Goal: Transaction & Acquisition: Purchase product/service

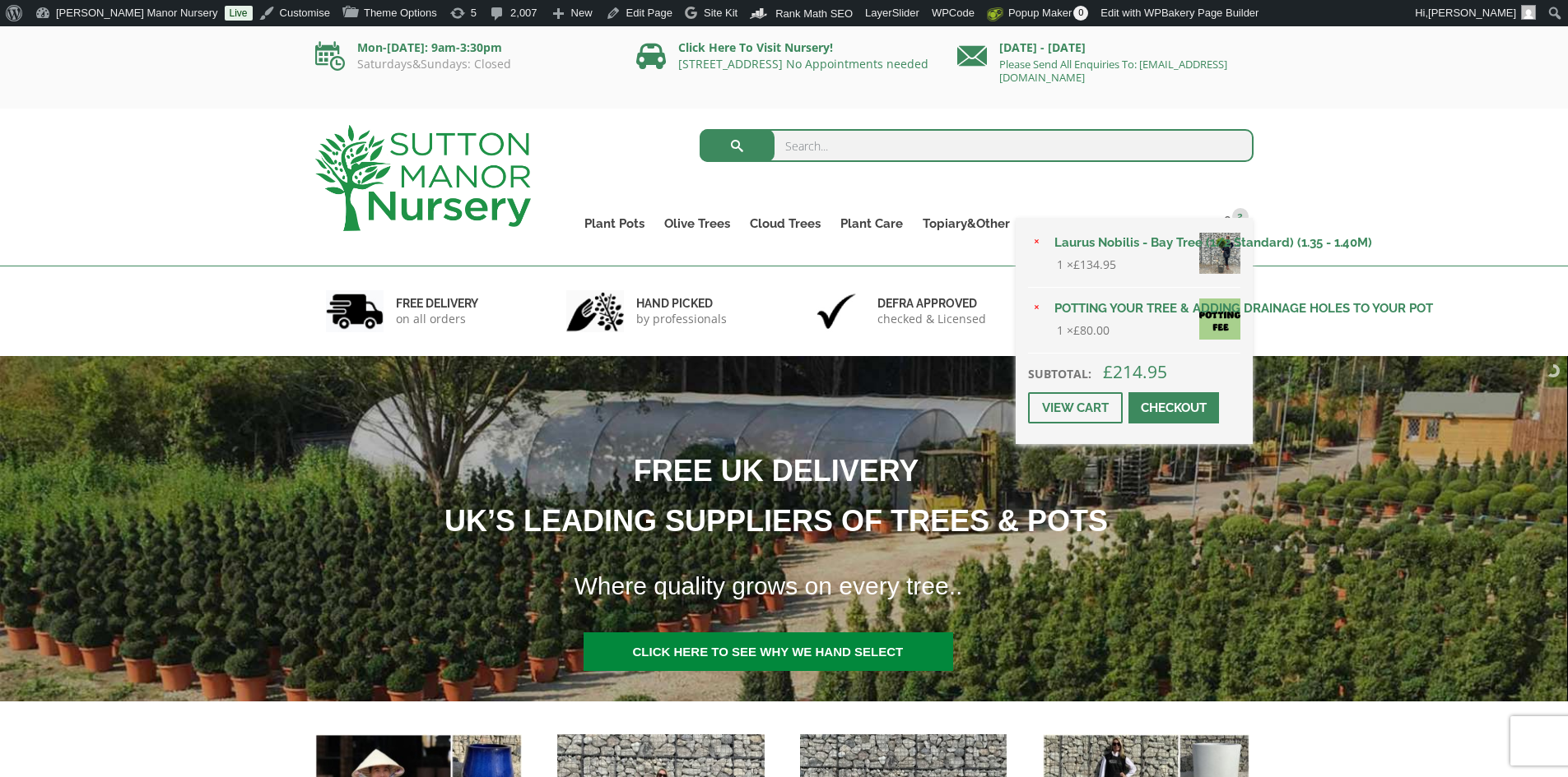
click at [1152, 405] on link "Checkout" at bounding box center [1174, 408] width 90 height 31
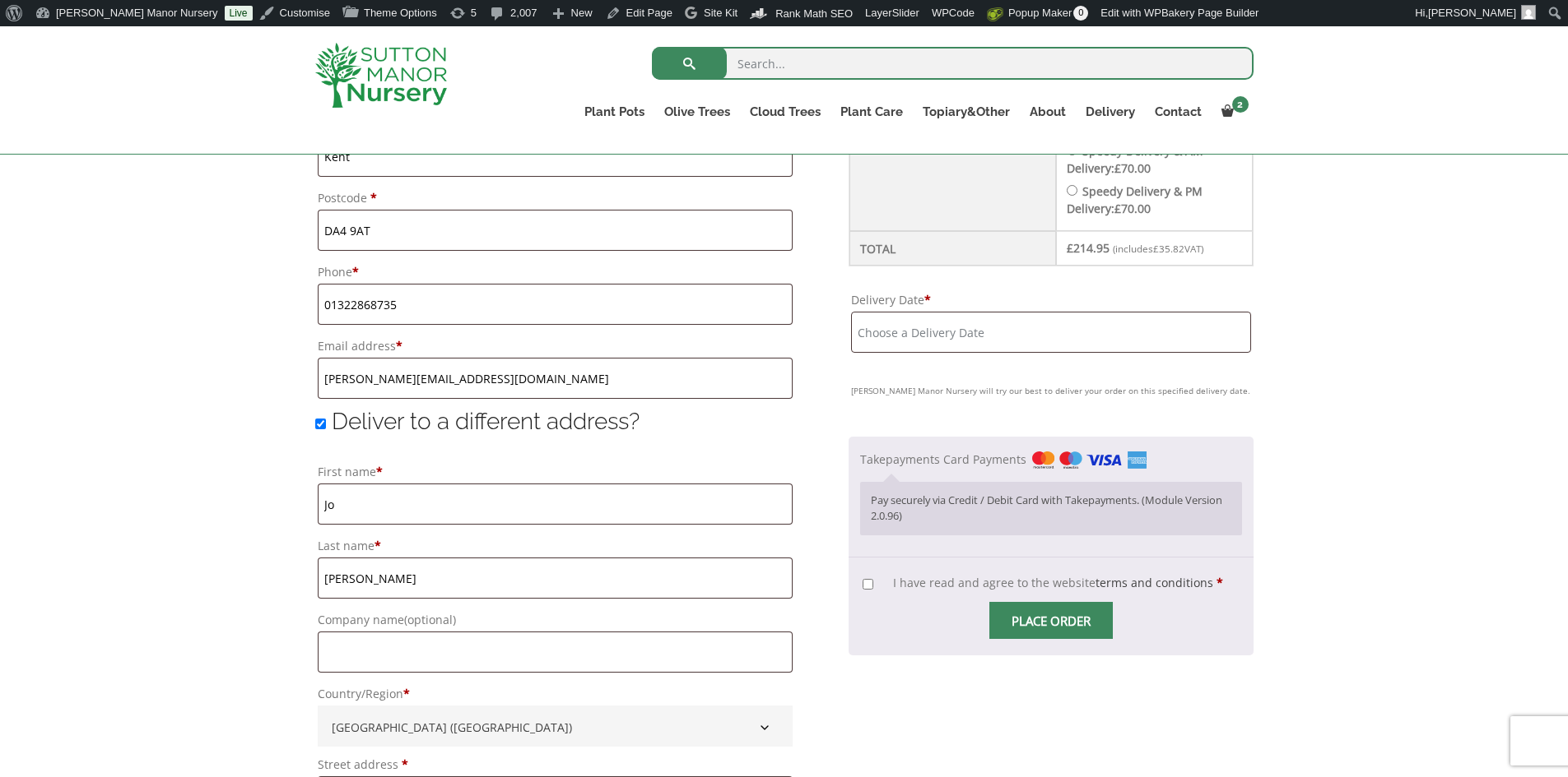
scroll to position [905, 0]
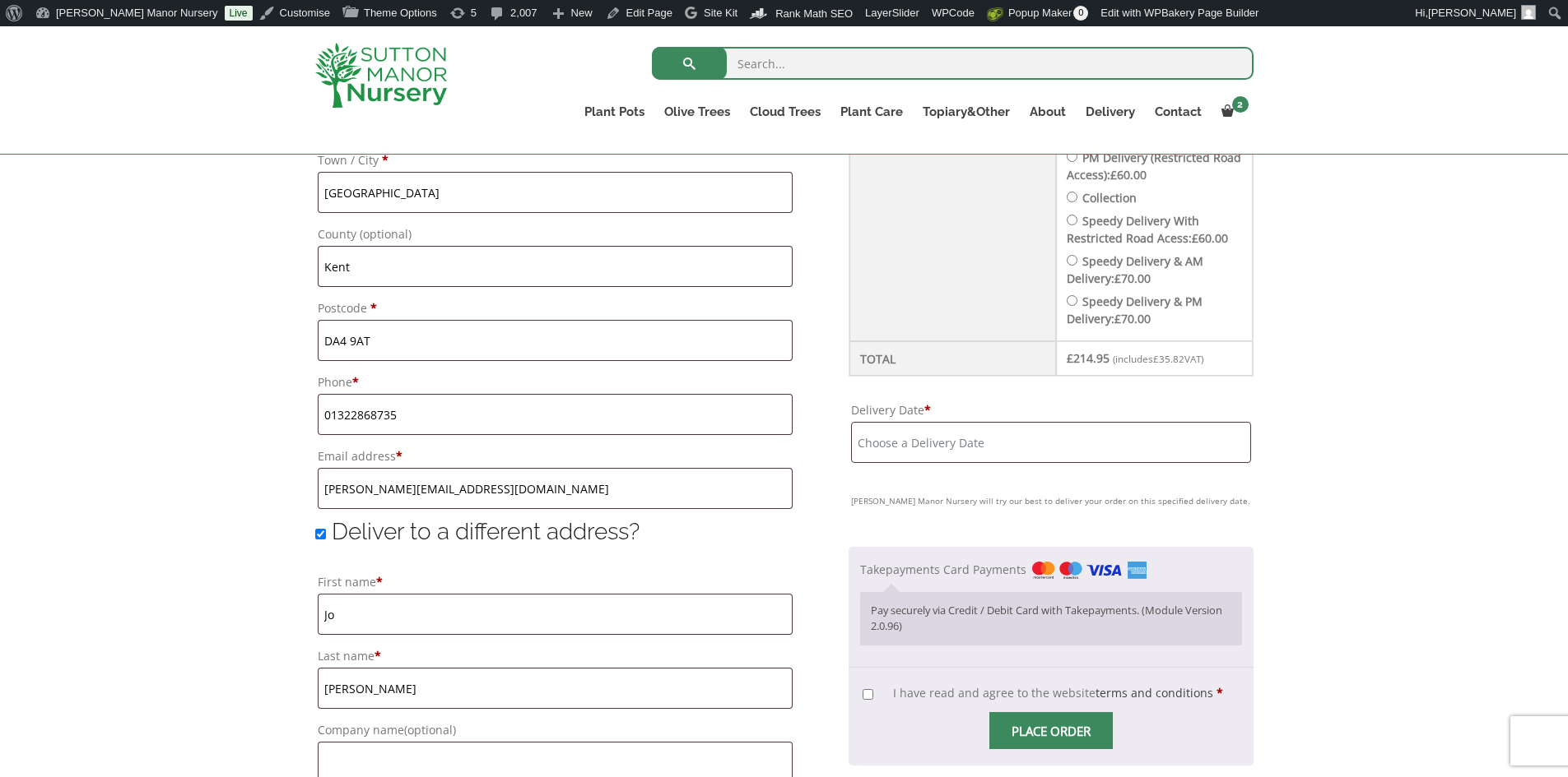
click at [1073, 444] on input "Delivery Date *" at bounding box center [1050, 442] width 399 height 41
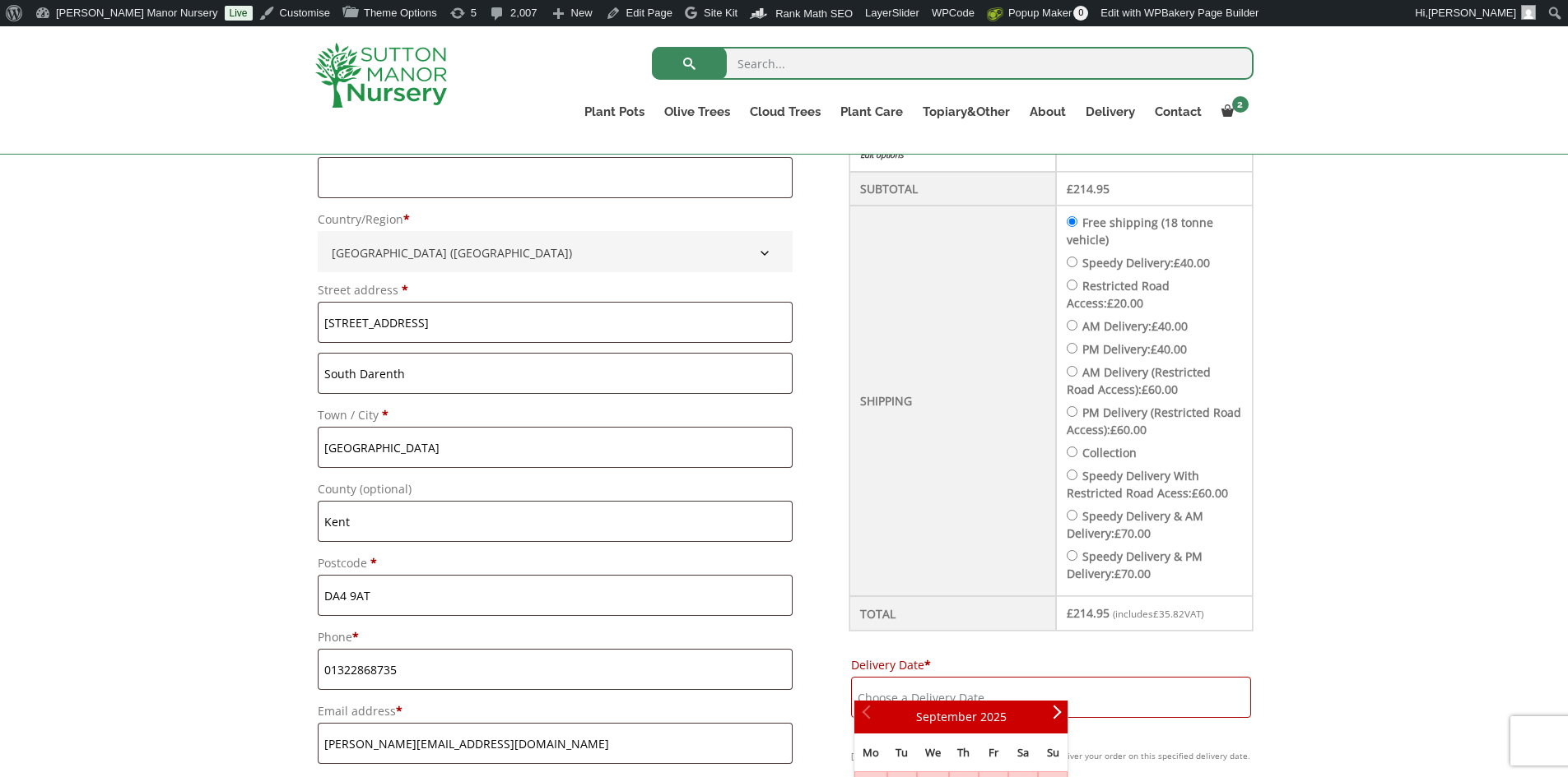
scroll to position [493, 0]
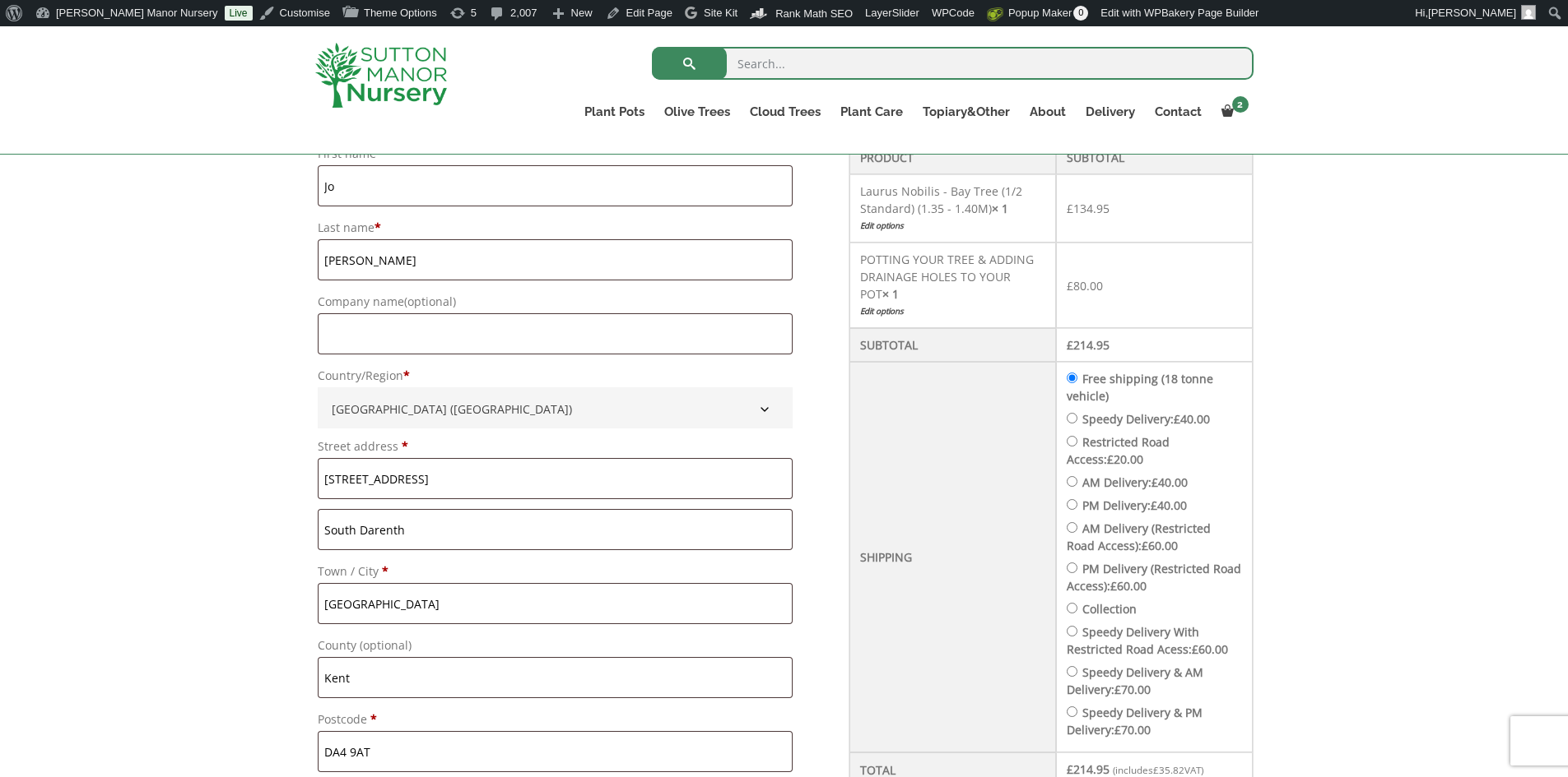
click at [1107, 392] on ul "Free shipping (18 tonne vehicle) Speedy Delivery: £ 40.00 Restricted Road Acces…" at bounding box center [1154, 554] width 175 height 368
click at [1107, 412] on label "Speedy Delivery: £ 40.00" at bounding box center [1146, 419] width 128 height 16
click at [1077, 413] on input "Speedy Delivery: £ 40.00" at bounding box center [1072, 418] width 10 height 10
radio input "true"
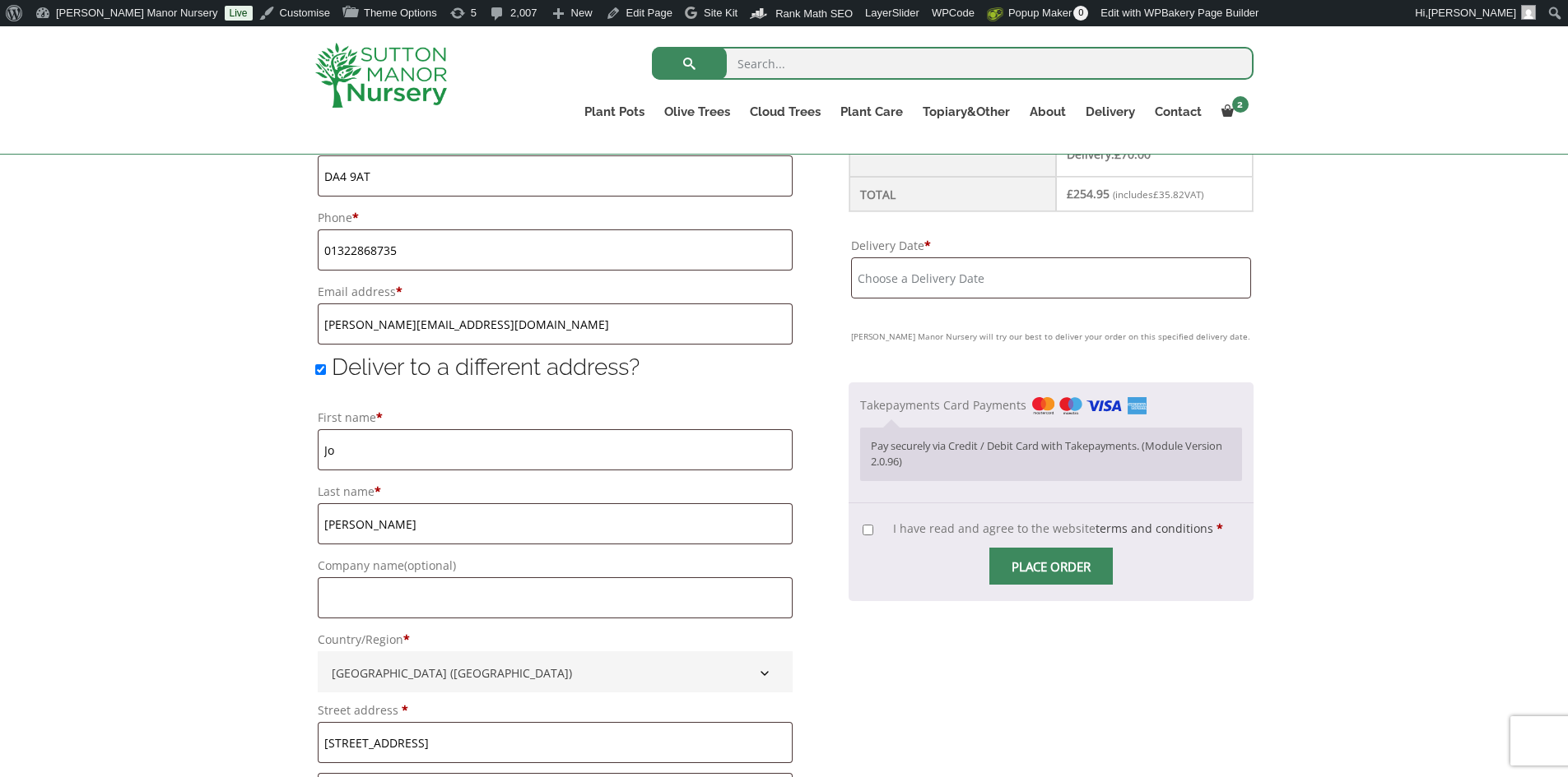
click at [1062, 261] on input "Delivery Date *" at bounding box center [1050, 278] width 399 height 41
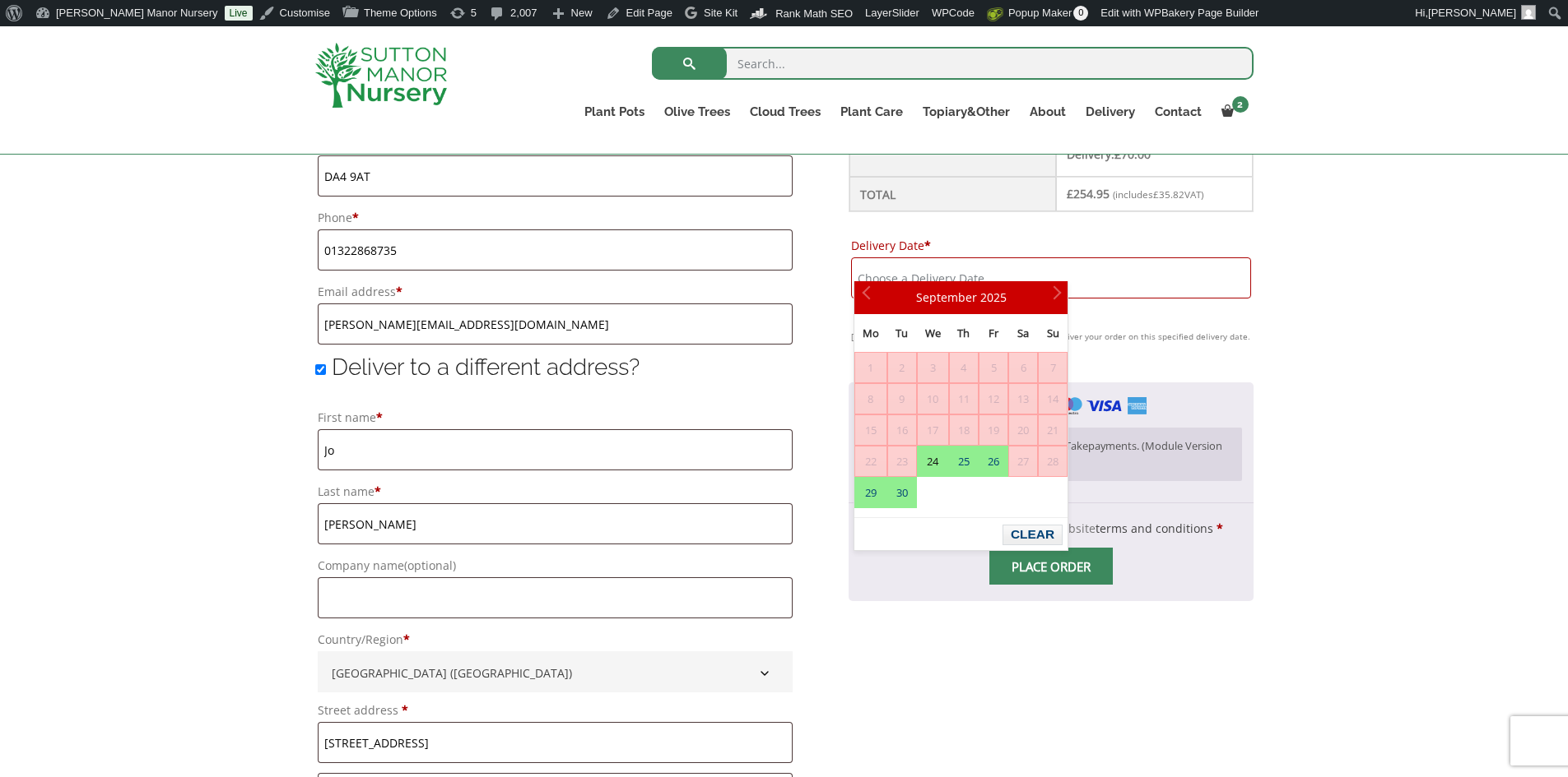
click at [419, 89] on img at bounding box center [381, 75] width 132 height 65
